Goal: Communication & Community: Participate in discussion

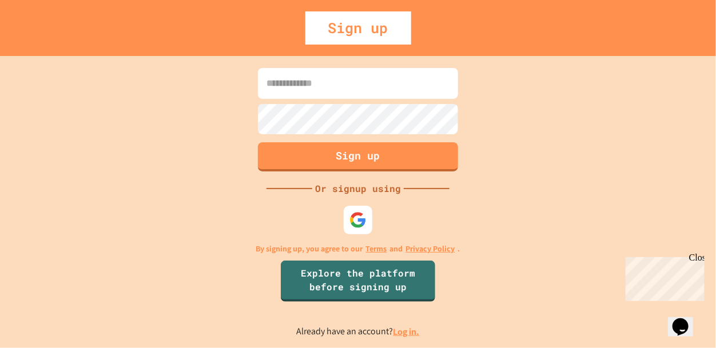
click at [423, 86] on input at bounding box center [358, 83] width 200 height 31
click at [359, 223] on img at bounding box center [358, 220] width 19 height 19
click at [360, 218] on img at bounding box center [358, 220] width 19 height 19
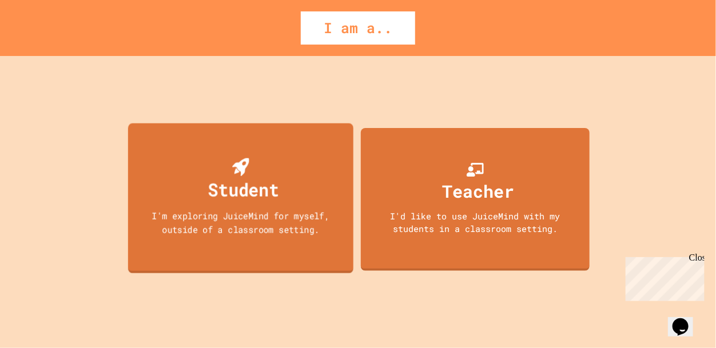
click at [265, 240] on div "Student I'm exploring JuiceMind for myself, outside of a classroom setting." at bounding box center [240, 198] width 225 height 150
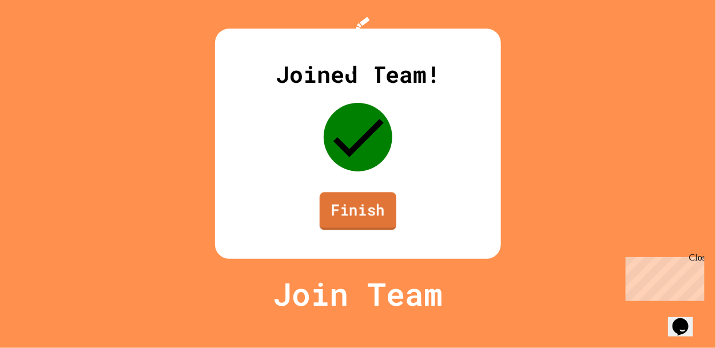
click at [344, 230] on link "Finish" at bounding box center [358, 211] width 77 height 38
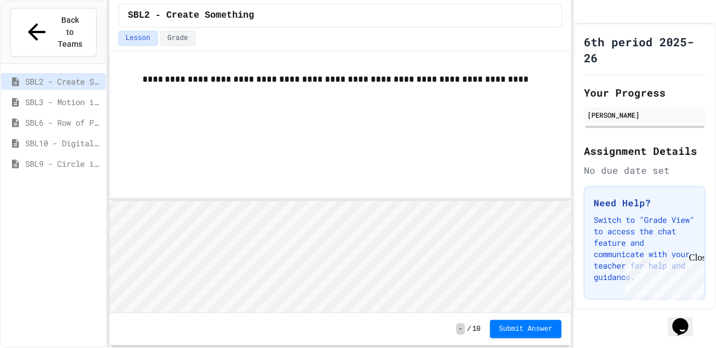
scroll to position [1, 0]
click at [86, 96] on span "SBL3 - Motion in Snap!" at bounding box center [63, 102] width 76 height 12
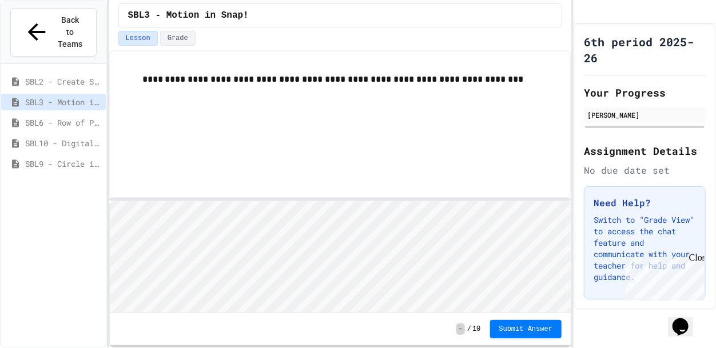
scroll to position [1, 0]
click at [23, 29] on icon at bounding box center [36, 32] width 27 height 27
